Goal: Check status: Check status

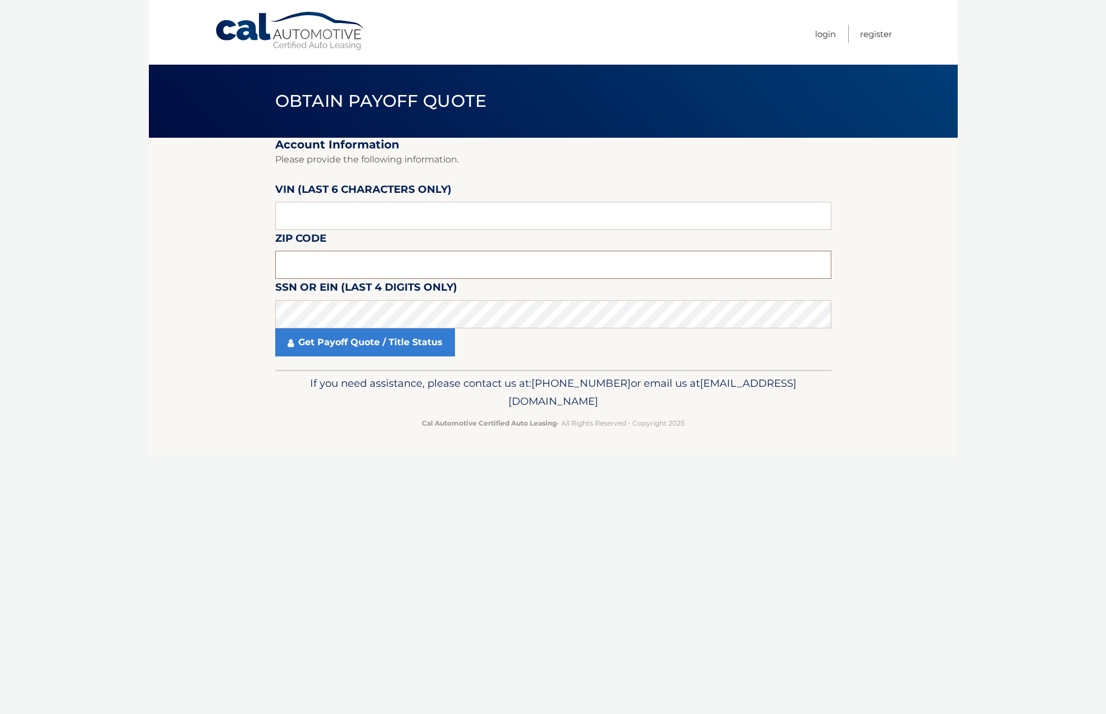
click at [319, 262] on input "text" at bounding box center [553, 265] width 556 height 28
type input "11362"
click at [391, 214] on input "text" at bounding box center [553, 216] width 556 height 28
paste input "645864"
type input "645864"
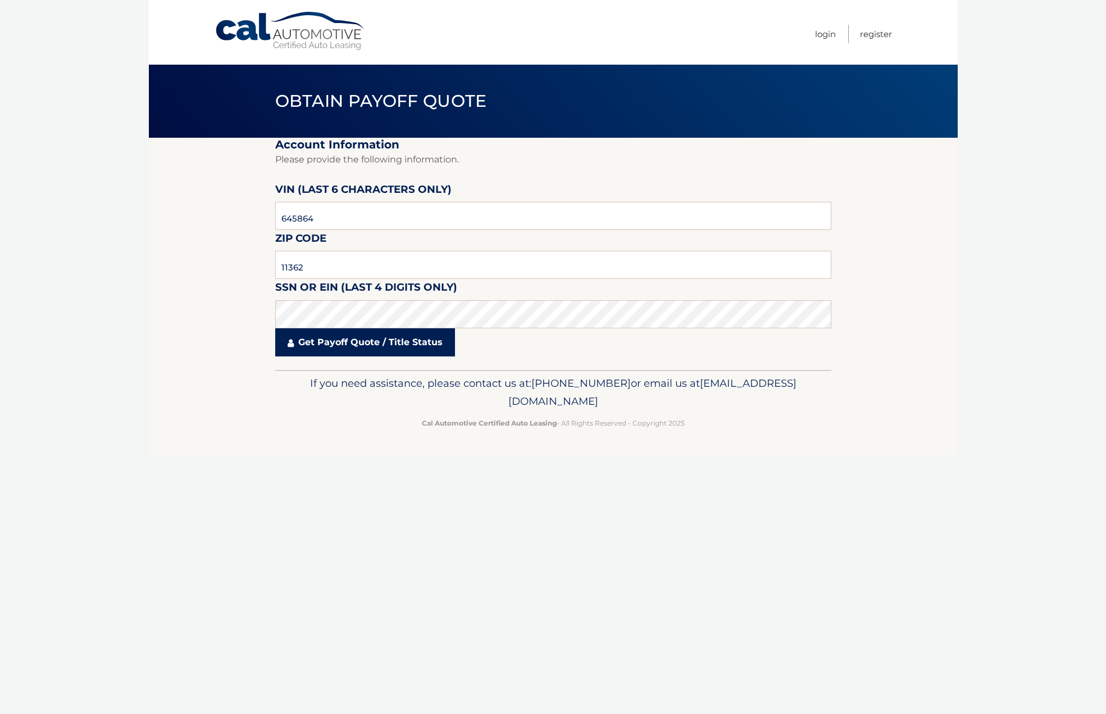
click at [350, 344] on link "Get Payoff Quote / Title Status" at bounding box center [365, 342] width 180 height 28
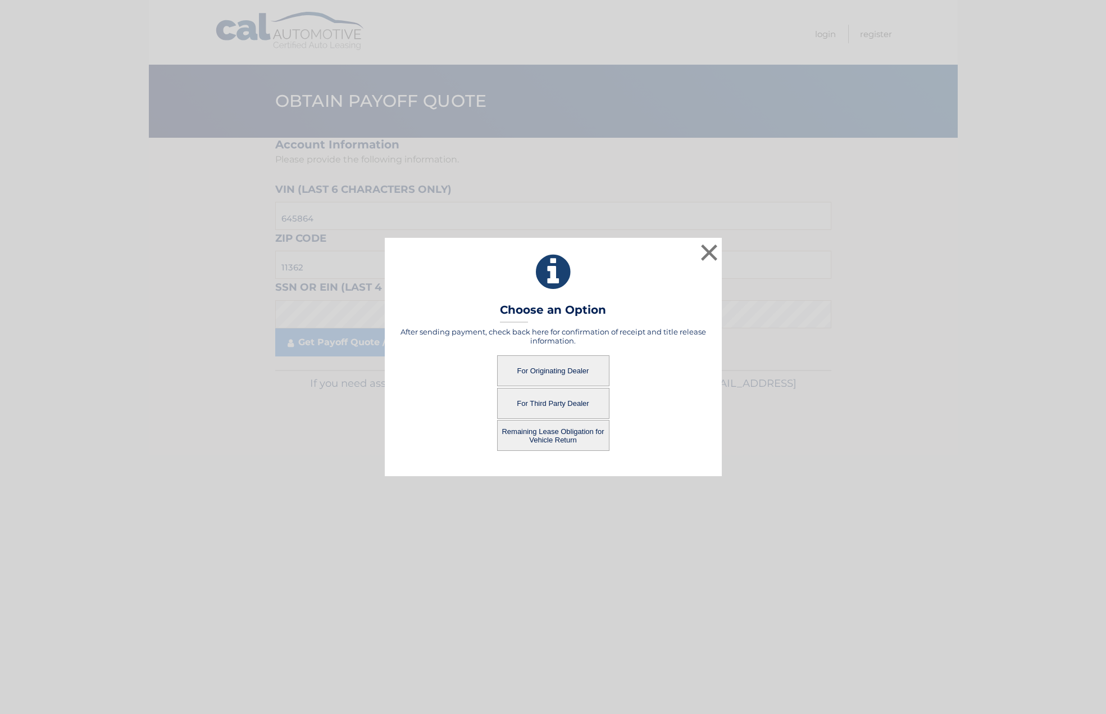
click at [563, 405] on button "For Third Party Dealer" at bounding box center [553, 403] width 112 height 31
click at [520, 401] on button "For Third Party Dealer" at bounding box center [553, 403] width 112 height 31
click at [574, 402] on button "For Third Party Dealer" at bounding box center [553, 403] width 112 height 31
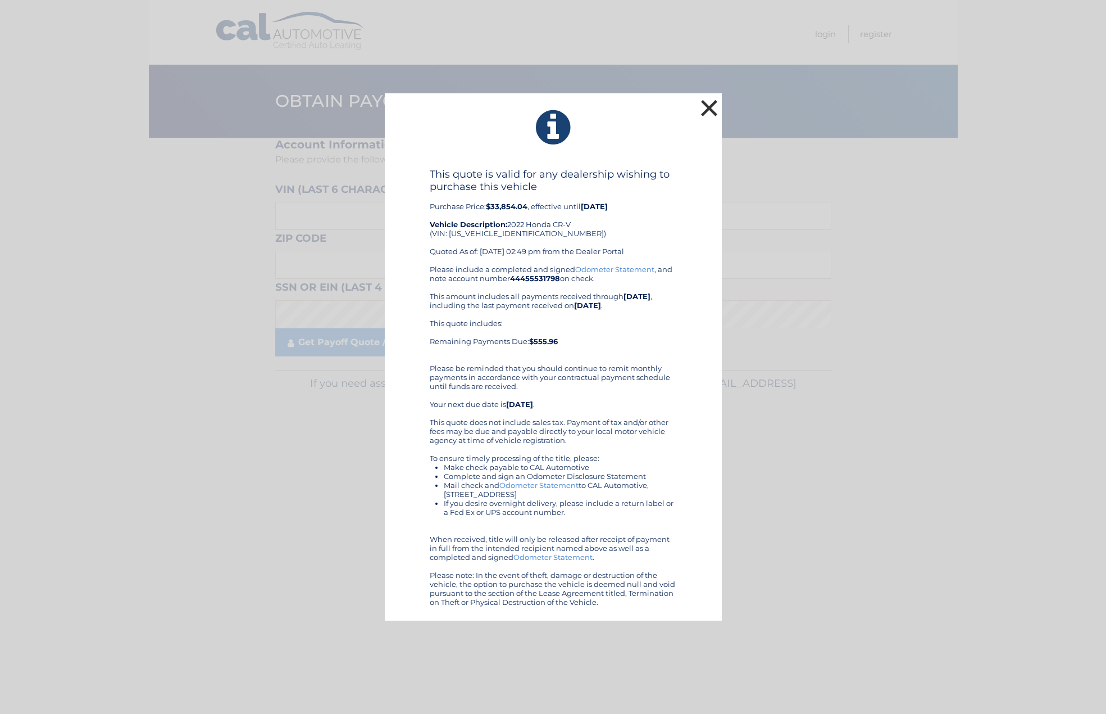
click at [707, 107] on button "×" at bounding box center [709, 108] width 22 height 22
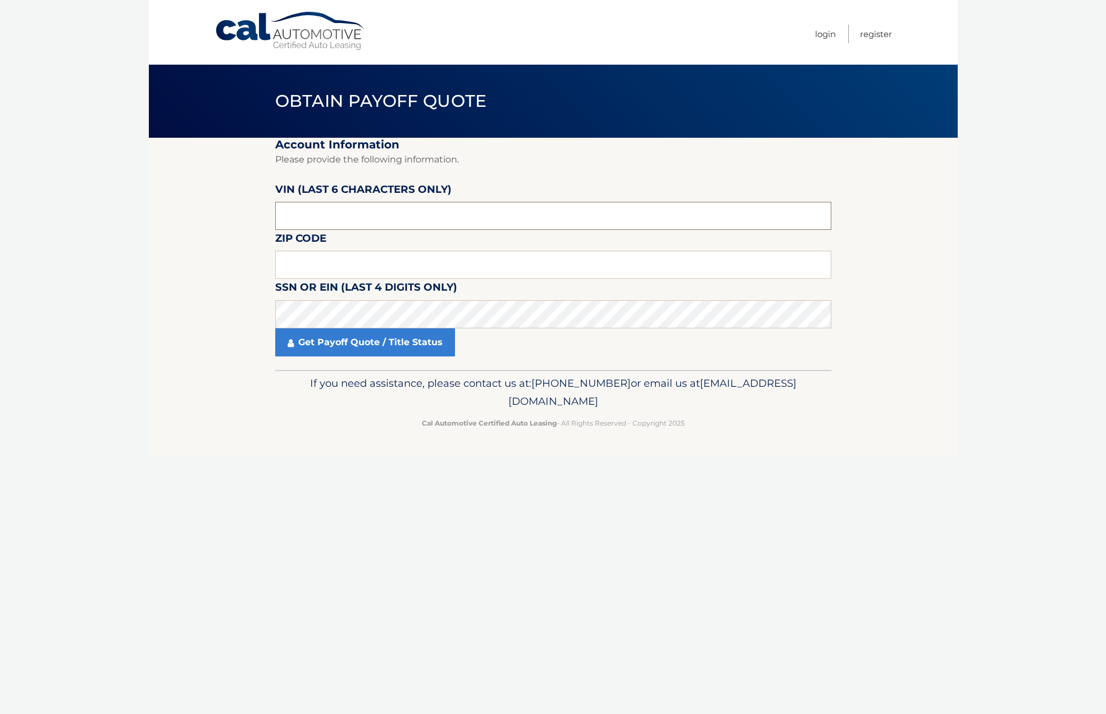
click at [401, 217] on input "text" at bounding box center [553, 216] width 556 height 28
click at [361, 260] on input "text" at bounding box center [553, 265] width 556 height 28
type input "11362"
click at [369, 351] on link "Get Payoff Quote / Title Status" at bounding box center [365, 342] width 180 height 28
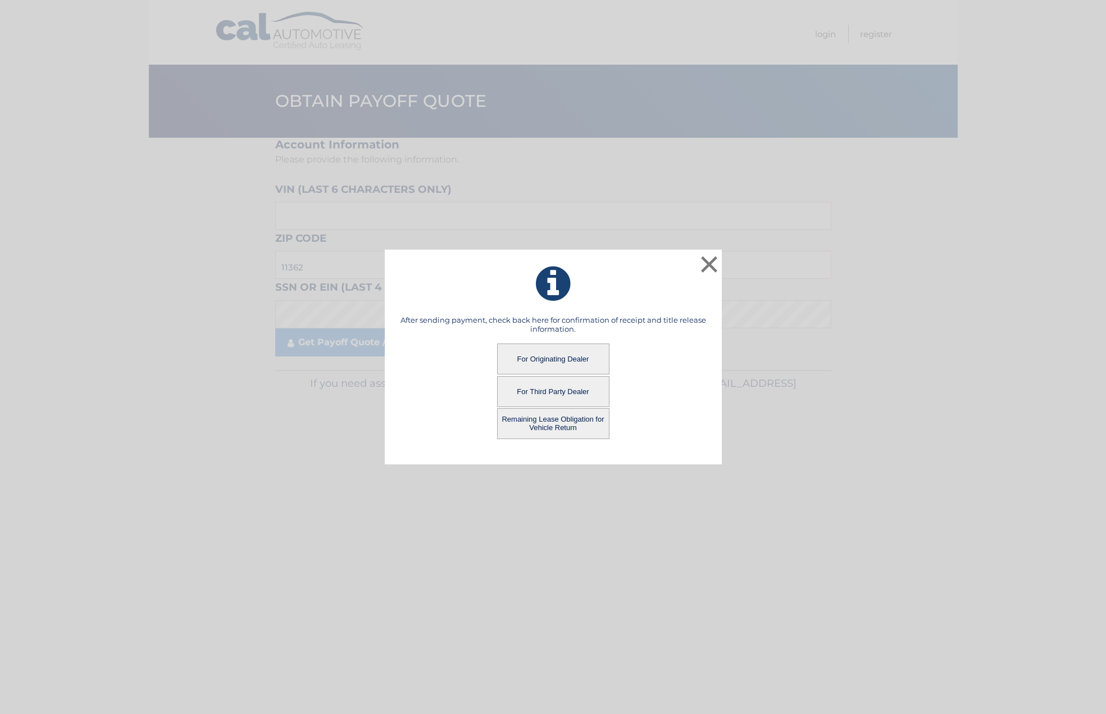
click at [561, 419] on button "Remaining Lease Obligation for Vehicle Return" at bounding box center [553, 423] width 112 height 31
click at [554, 414] on button "Remaining Lease Obligation for Vehicle Return" at bounding box center [553, 423] width 112 height 31
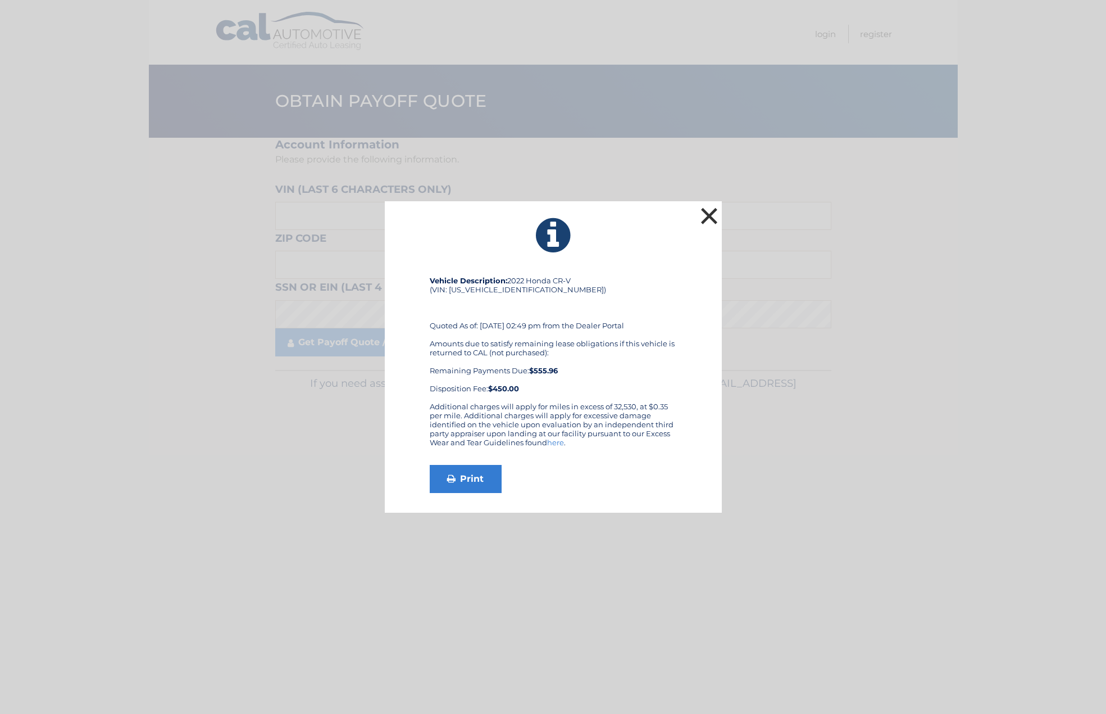
click at [708, 214] on button "×" at bounding box center [709, 216] width 22 height 22
